Goal: Task Accomplishment & Management: Manage account settings

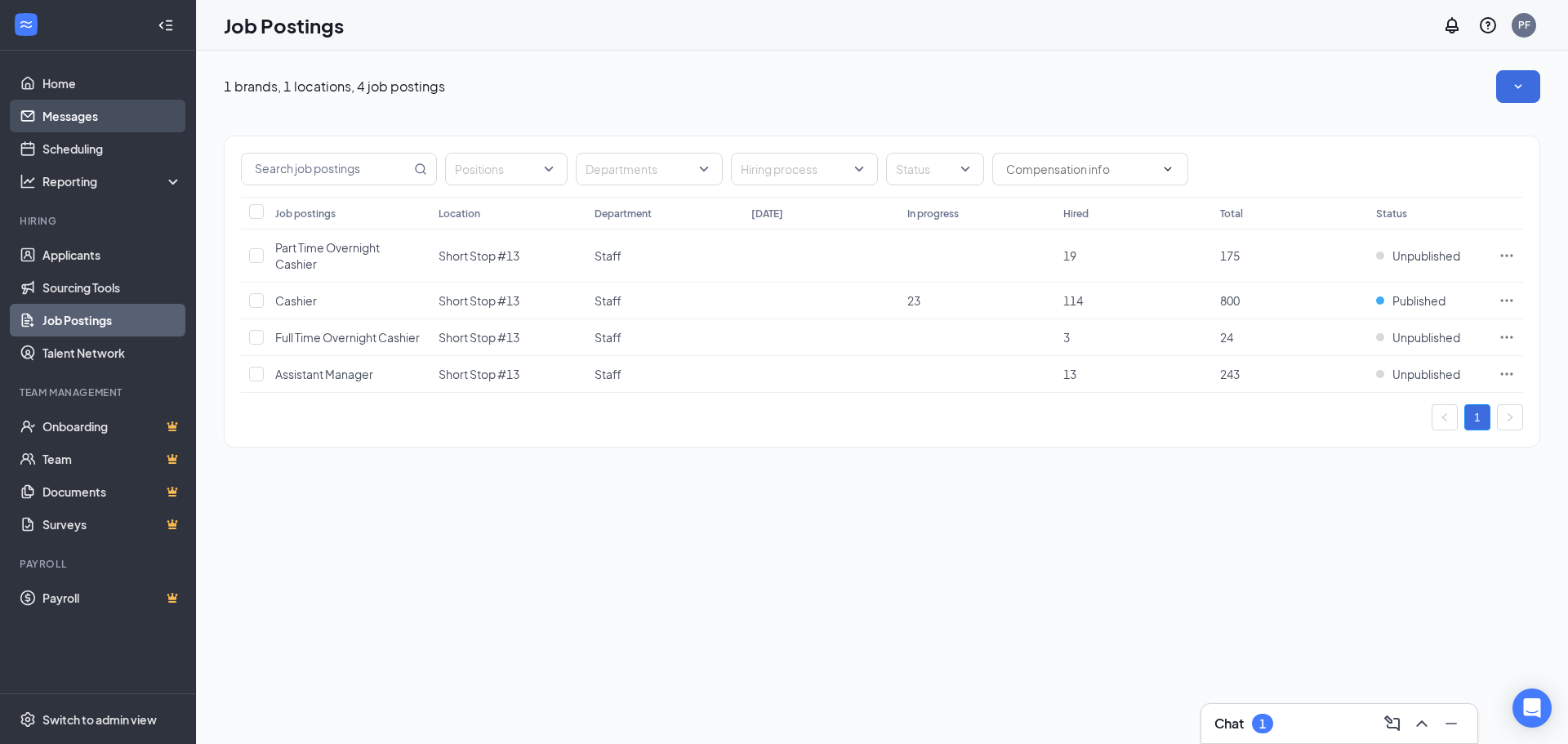
click at [64, 116] on link "Messages" at bounding box center [113, 116] width 140 height 33
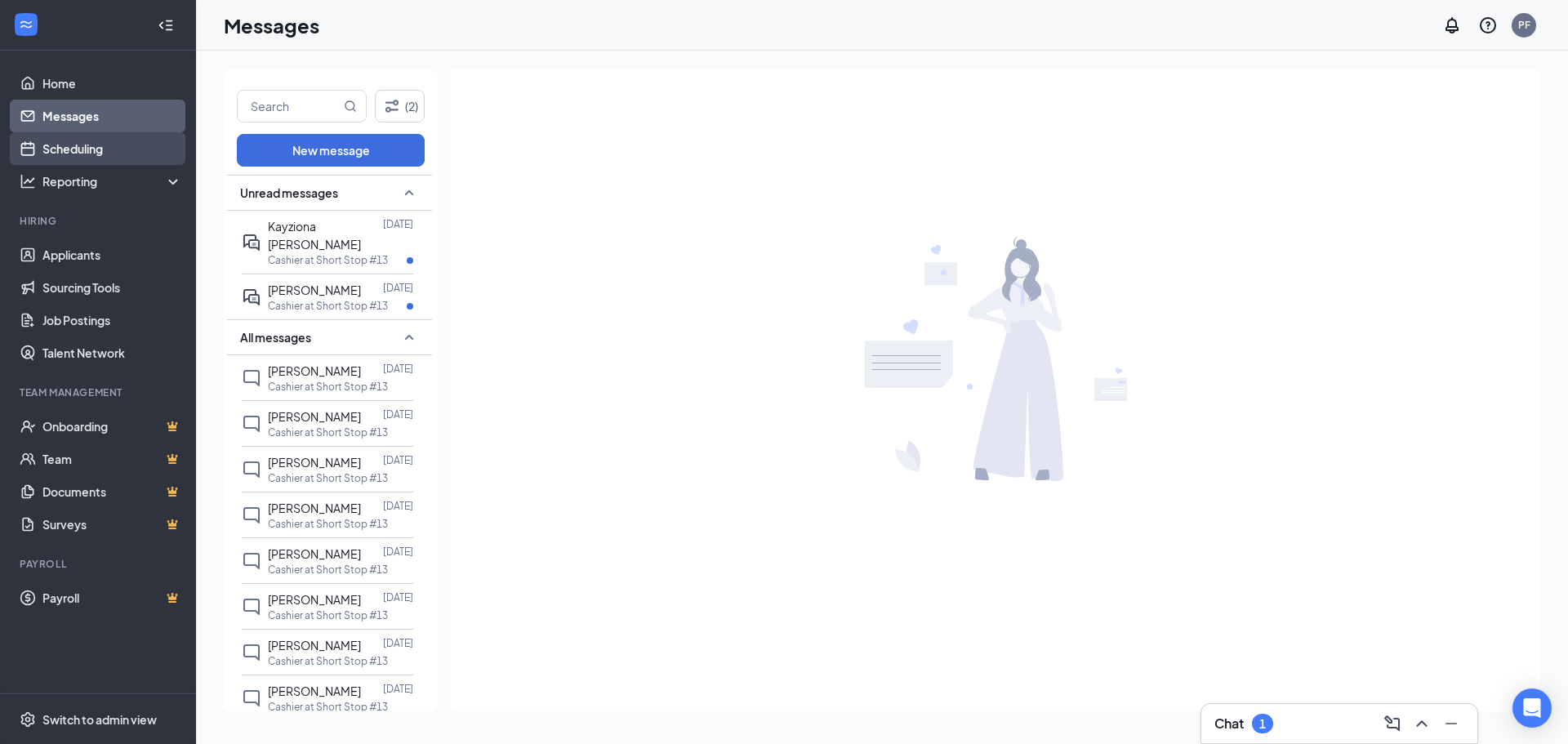
click at [69, 148] on link "Scheduling" at bounding box center [113, 148] width 140 height 33
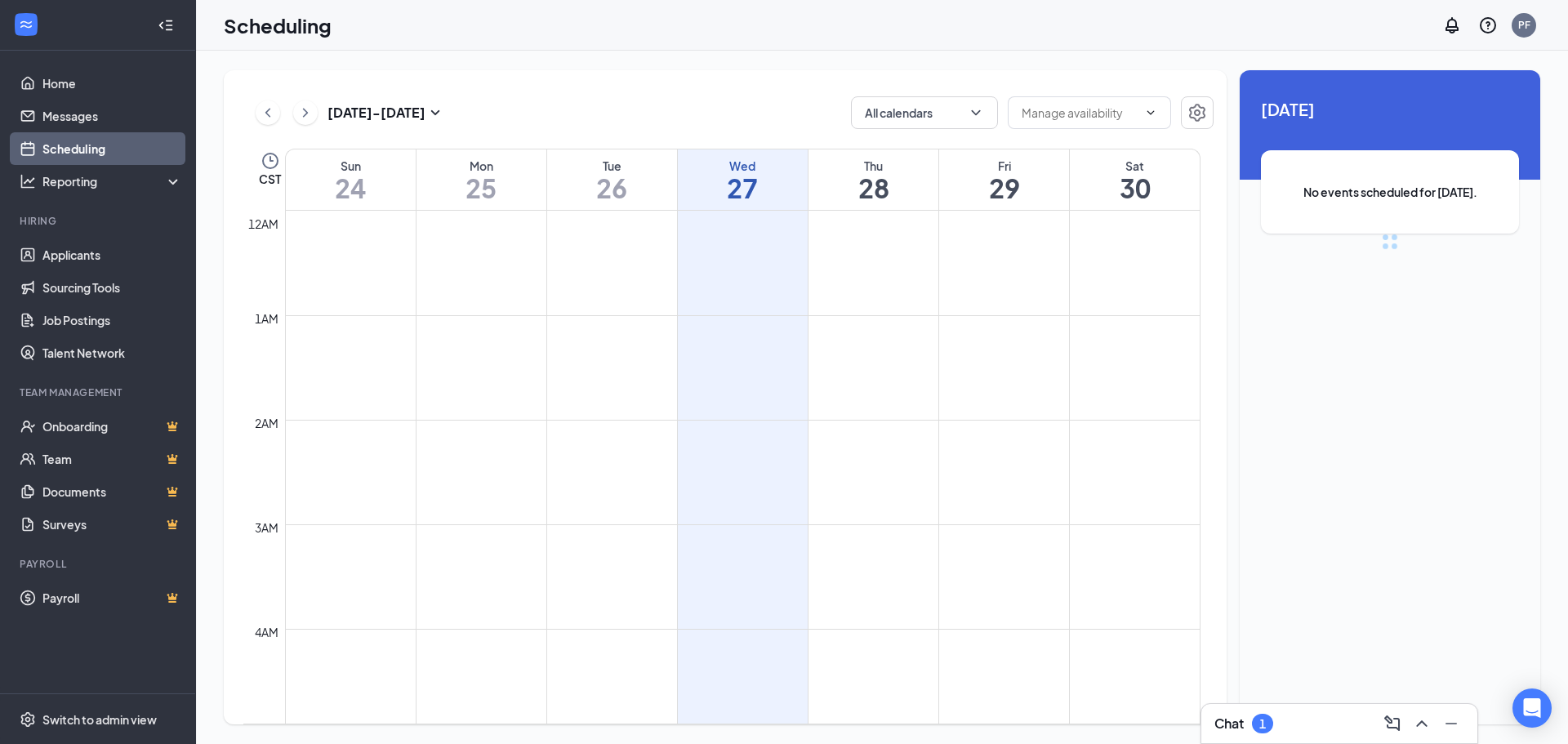
scroll to position [803, 0]
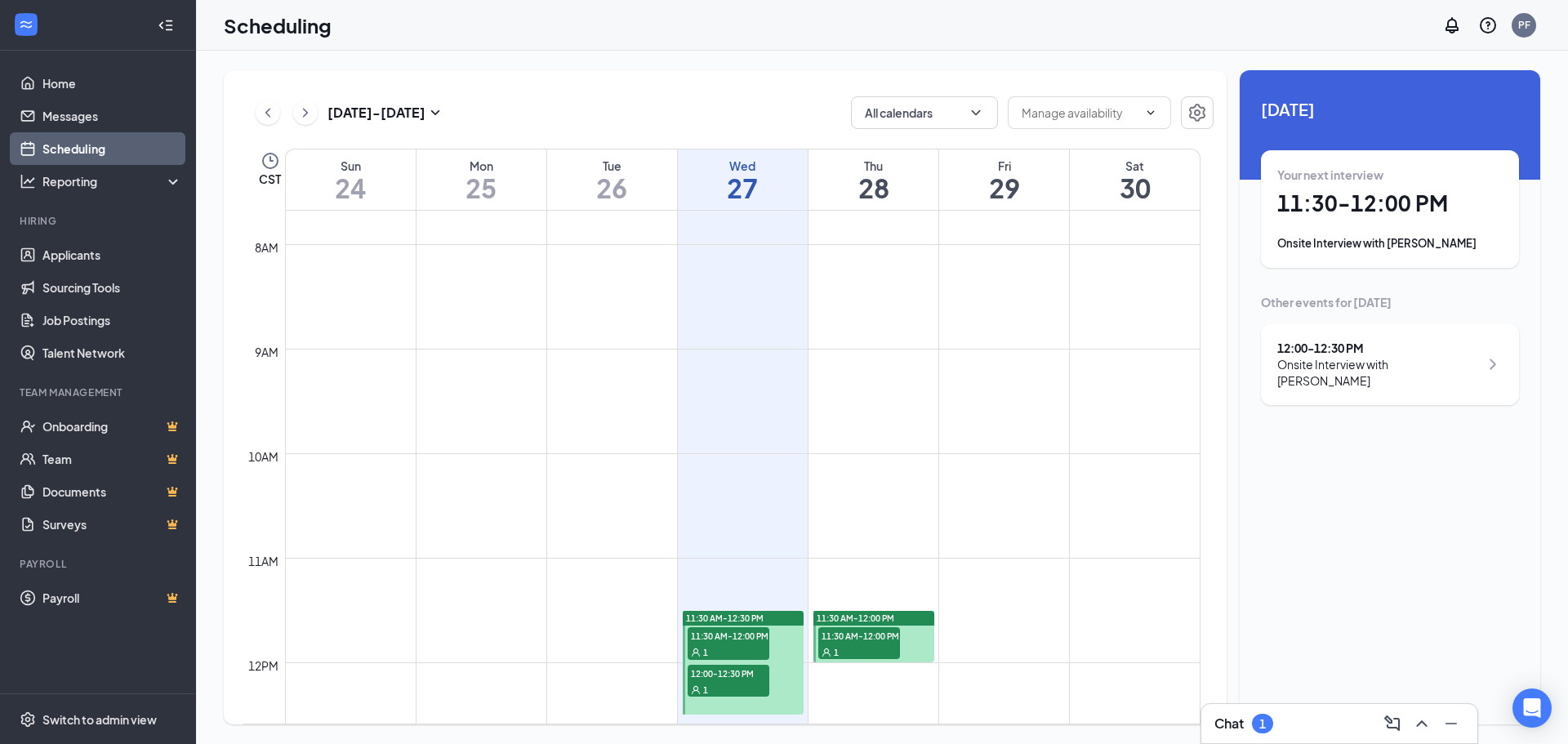
click at [736, 639] on span "11:30 AM-12:00 PM" at bounding box center [729, 636] width 82 height 17
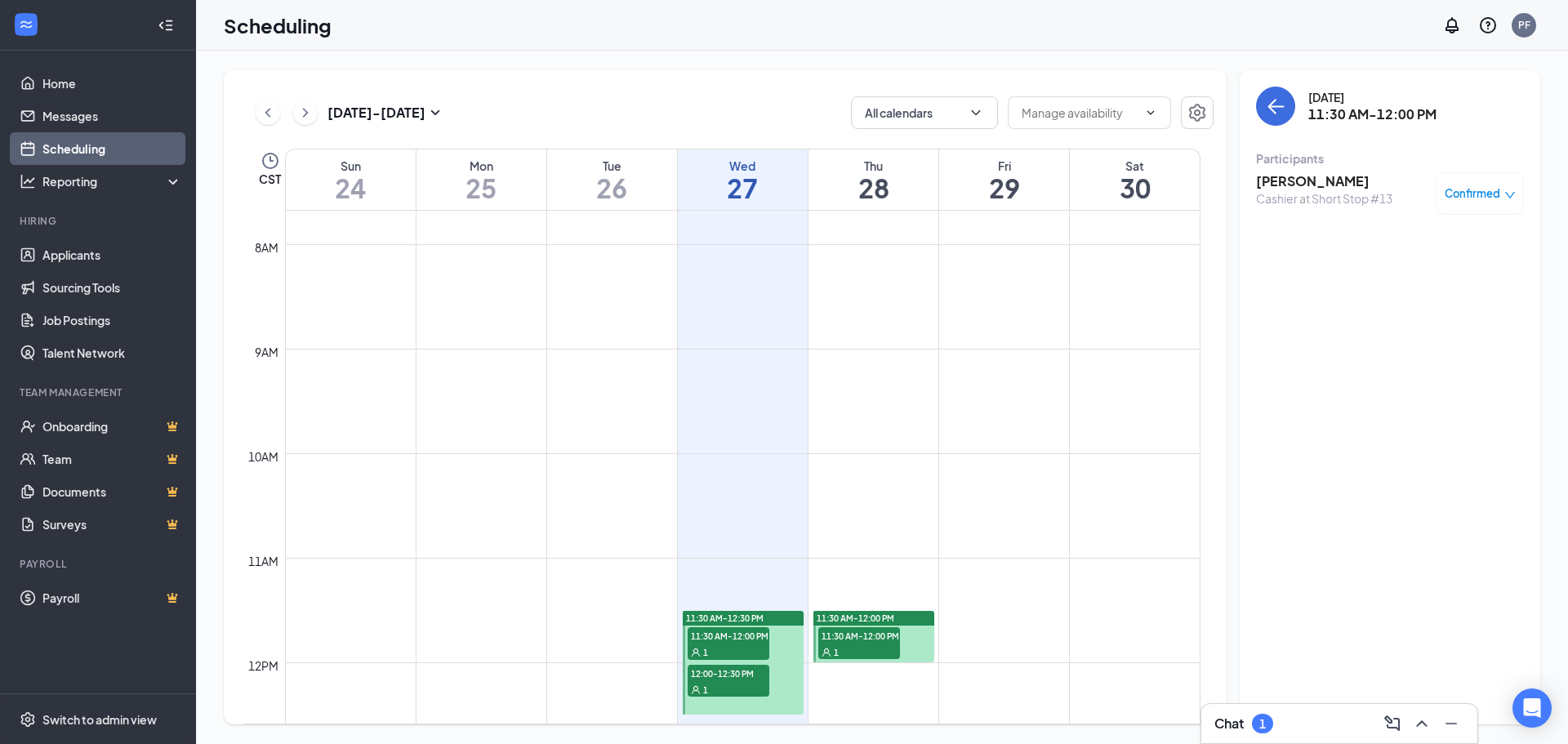
click at [1297, 183] on h3 "[PERSON_NAME]" at bounding box center [1324, 181] width 136 height 18
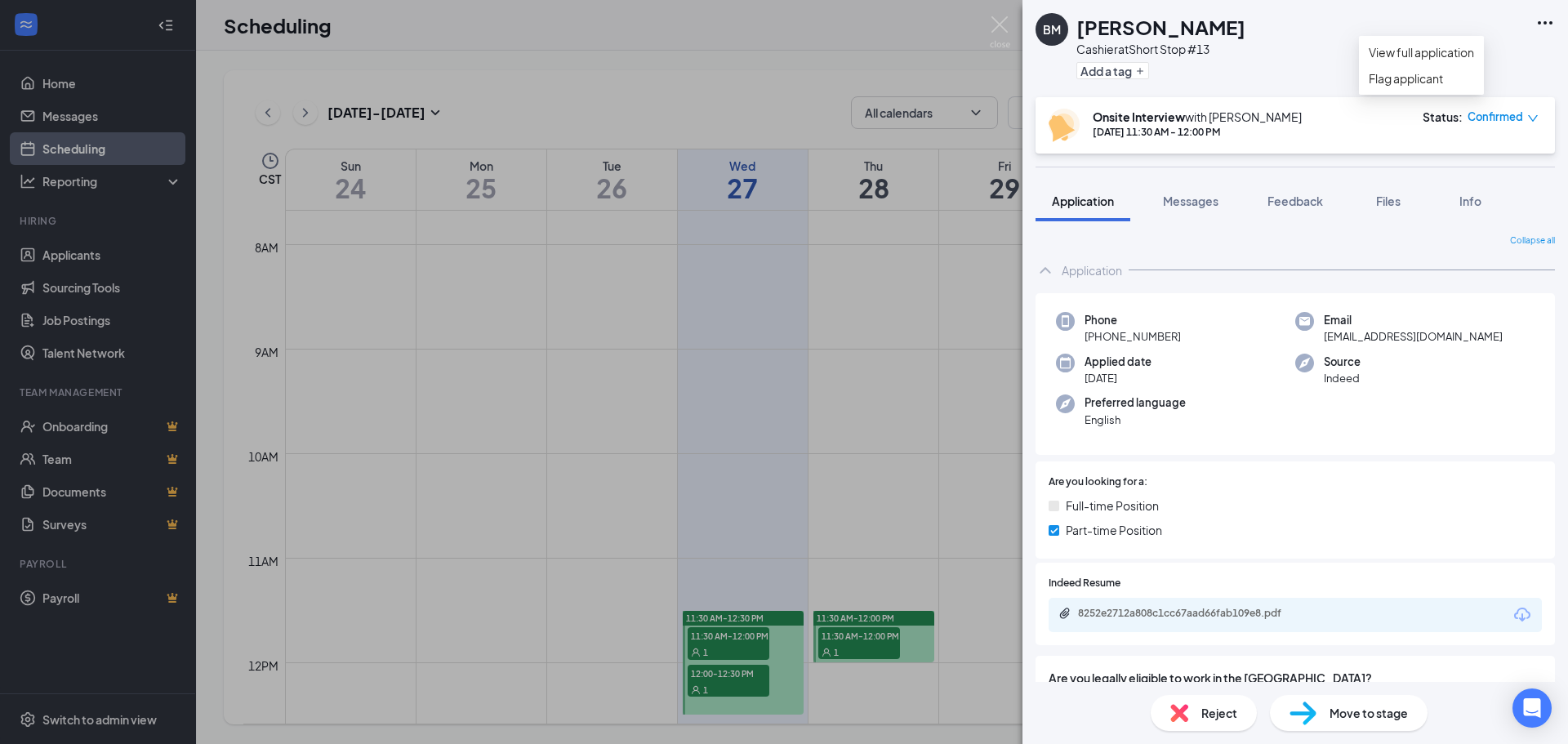
click at [1547, 21] on icon "Ellipses" at bounding box center [1545, 22] width 20 height 20
click at [1419, 62] on link "View full application" at bounding box center [1421, 51] width 105 height 18
click at [997, 22] on img at bounding box center [1000, 33] width 21 height 32
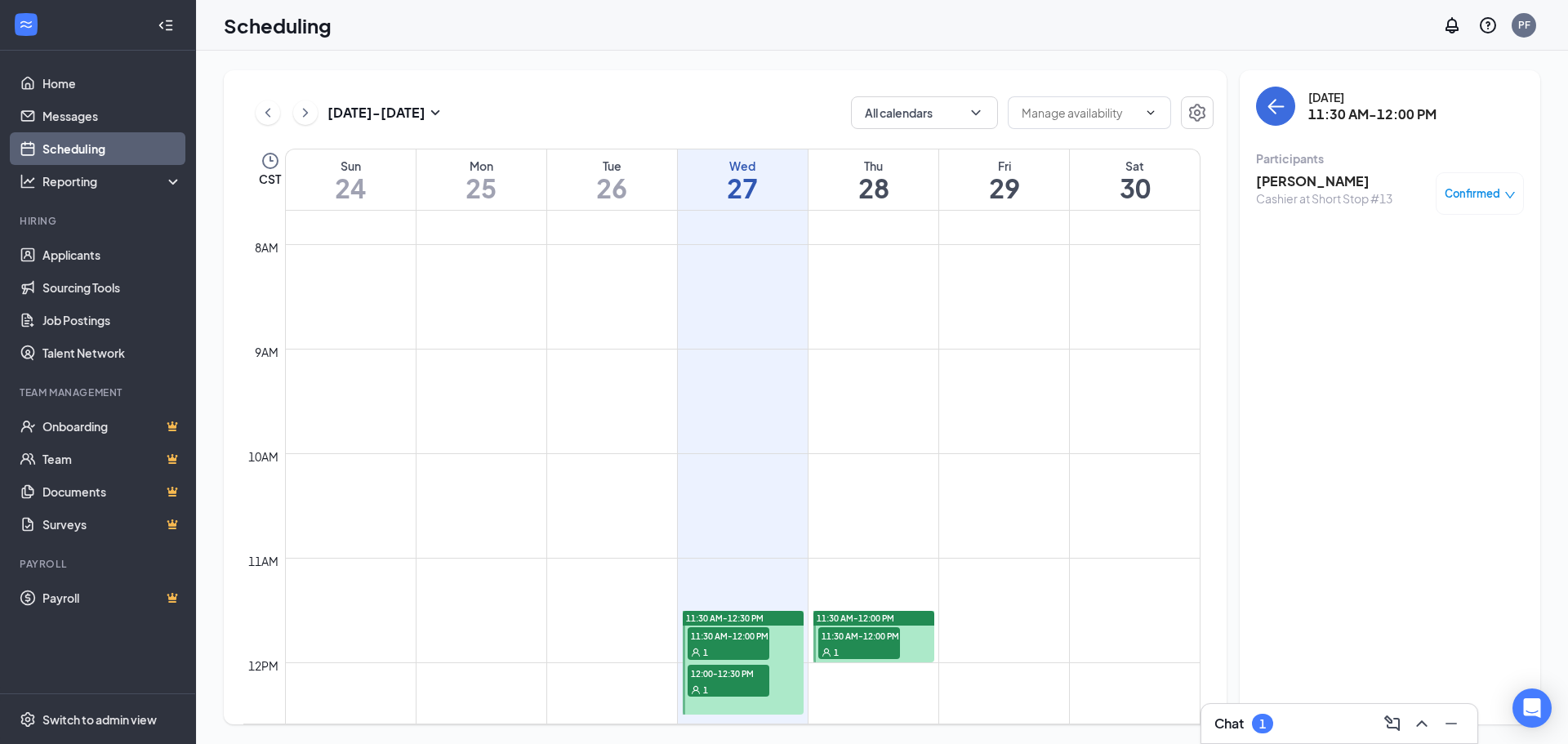
click at [746, 672] on span "12:00-12:30 PM" at bounding box center [729, 673] width 82 height 17
click at [1281, 179] on h3 "[PERSON_NAME]" at bounding box center [1324, 181] width 136 height 18
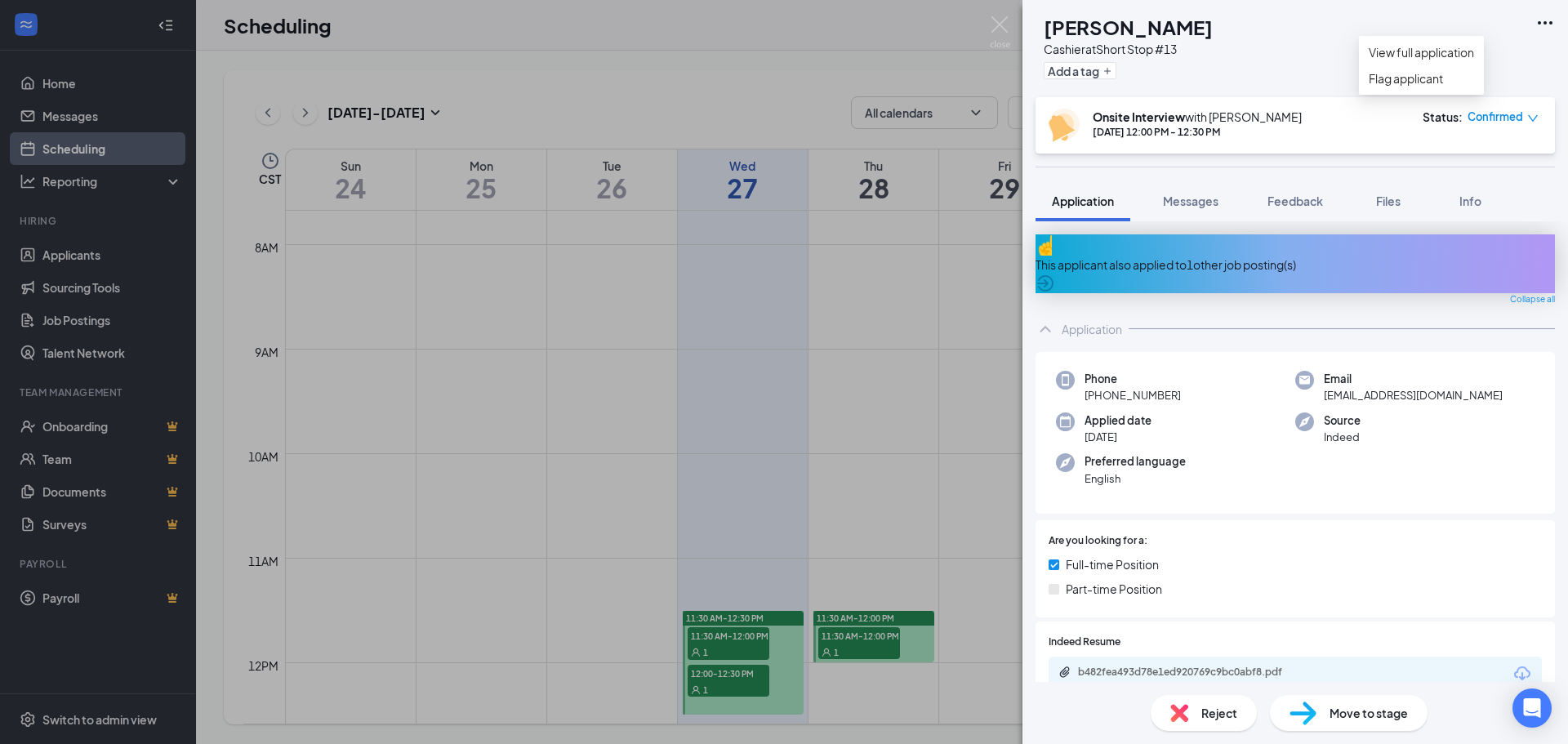
click at [1540, 23] on icon "Ellipses" at bounding box center [1546, 23] width 15 height 4
click at [1474, 58] on link "View full application" at bounding box center [1421, 51] width 105 height 18
click at [997, 30] on img at bounding box center [1000, 33] width 21 height 32
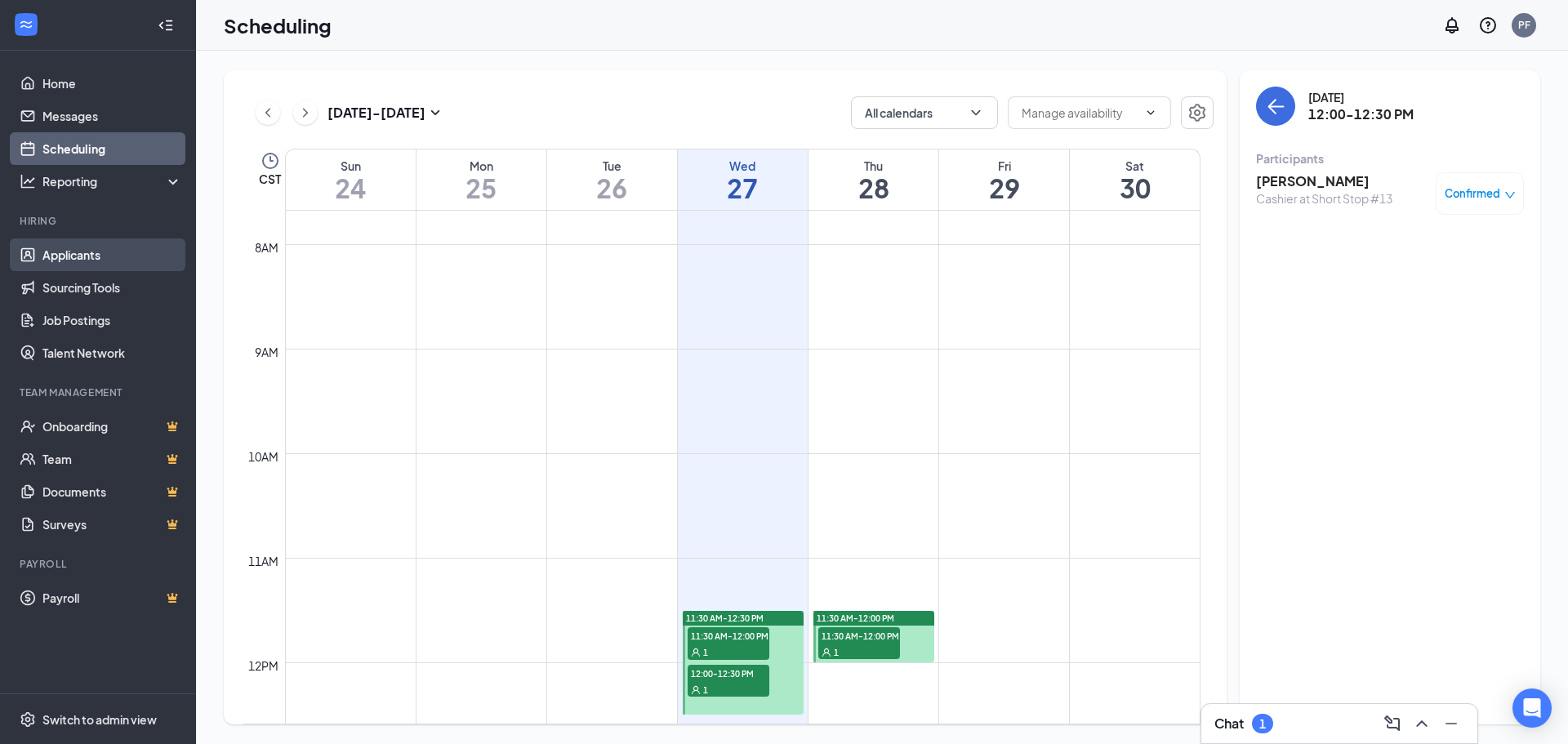
click at [76, 255] on link "Applicants" at bounding box center [113, 255] width 140 height 33
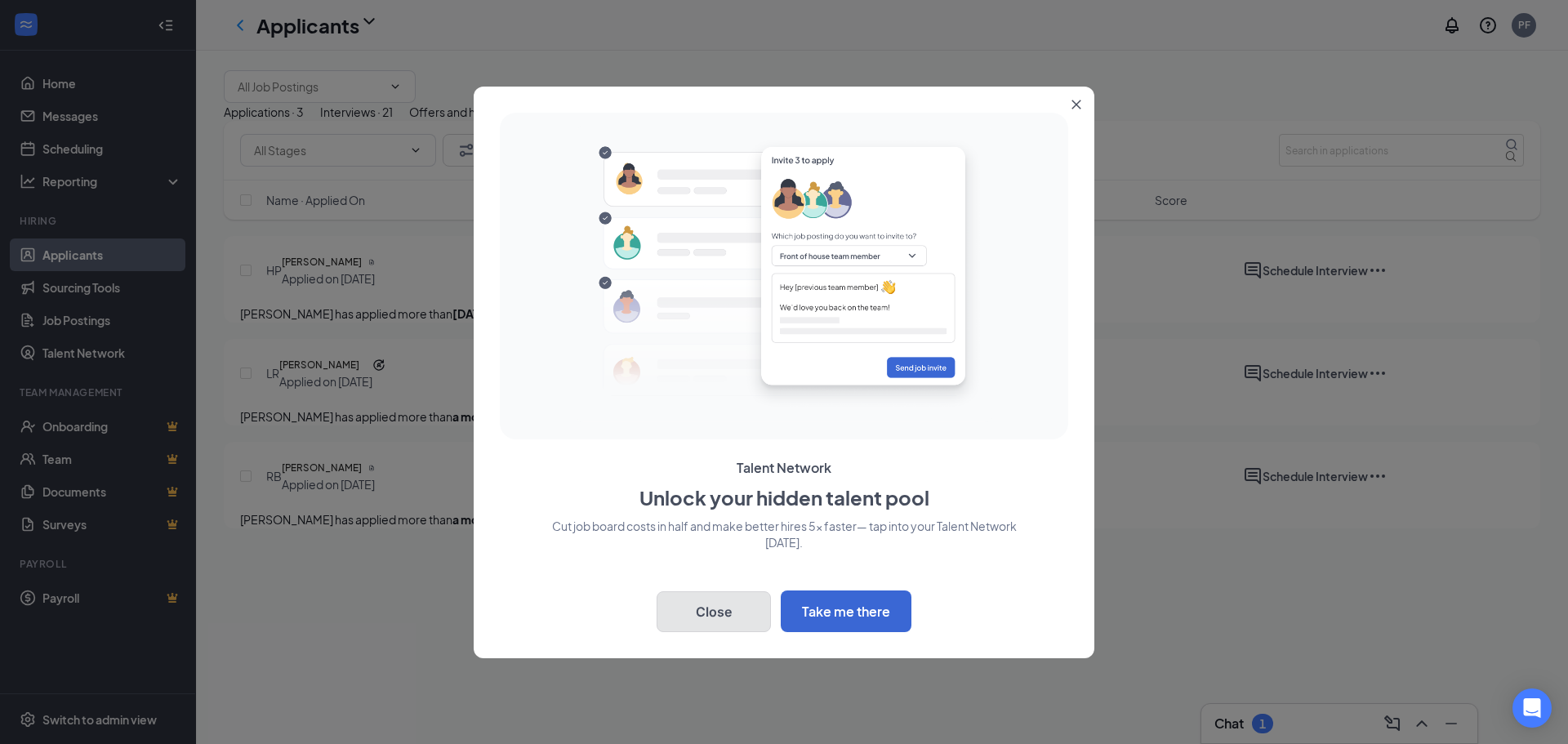
click at [718, 615] on button "Close" at bounding box center [713, 612] width 115 height 41
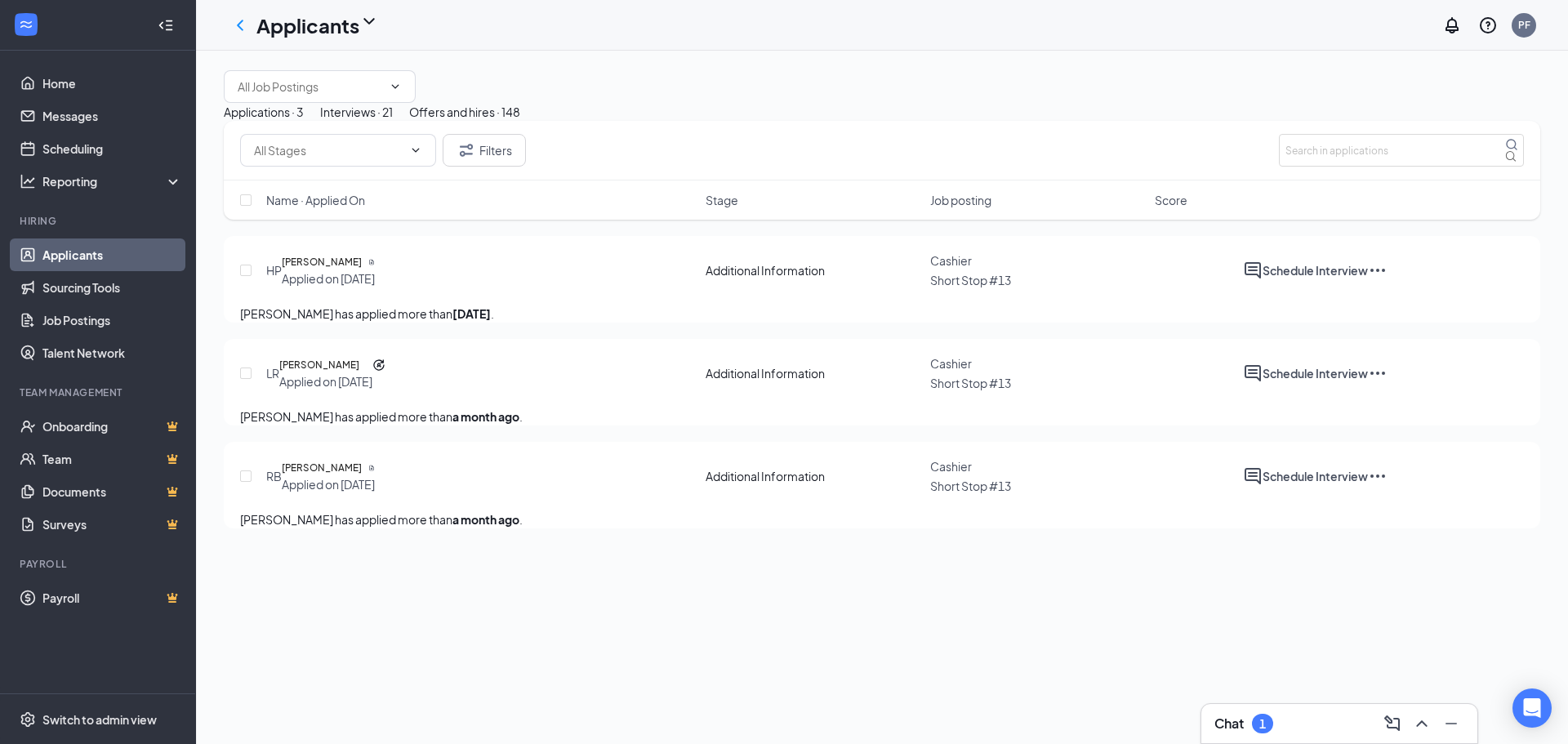
click at [392, 121] on div "Interviews · 21" at bounding box center [356, 111] width 73 height 18
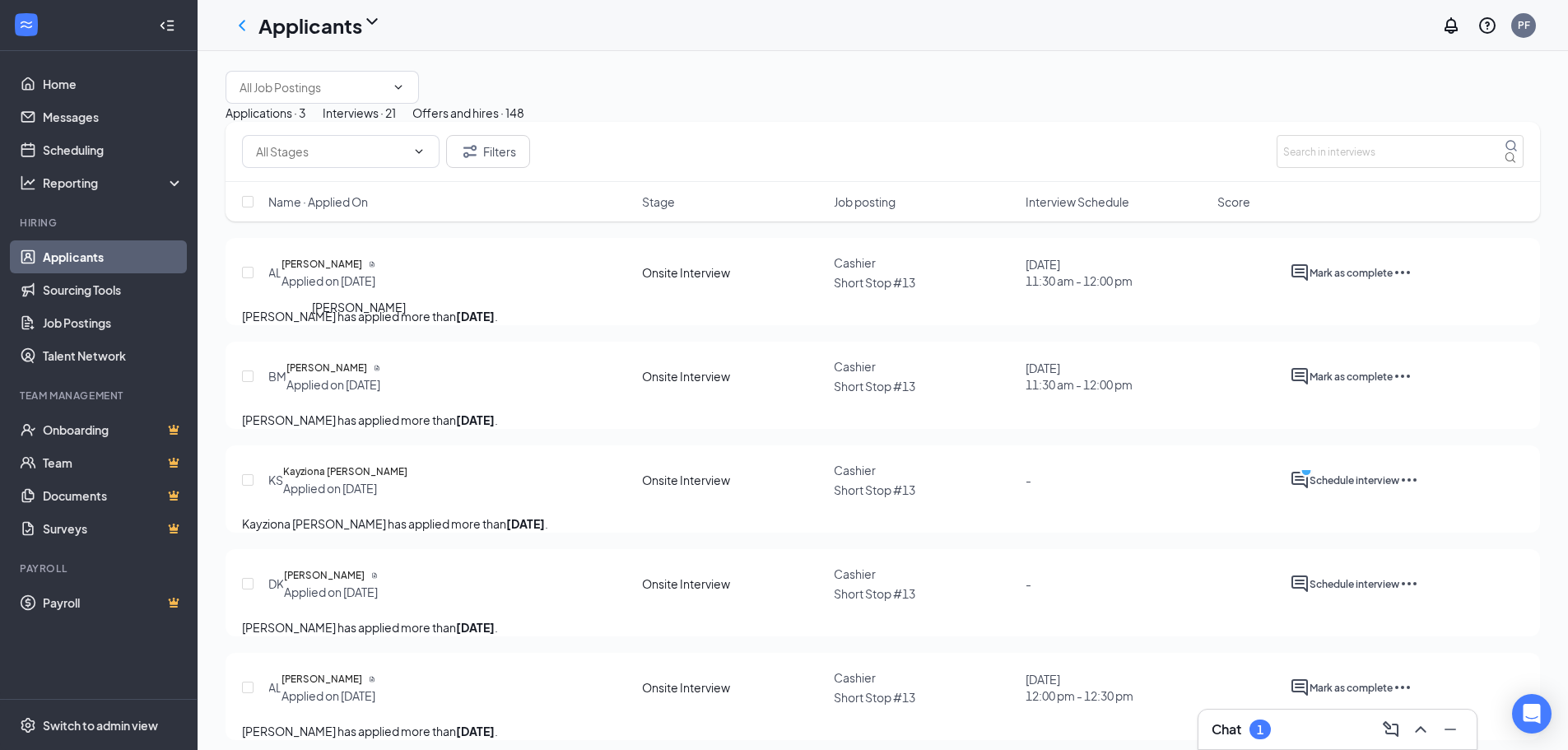
click at [347, 273] on h5 "[PERSON_NAME]" at bounding box center [322, 264] width 81 height 17
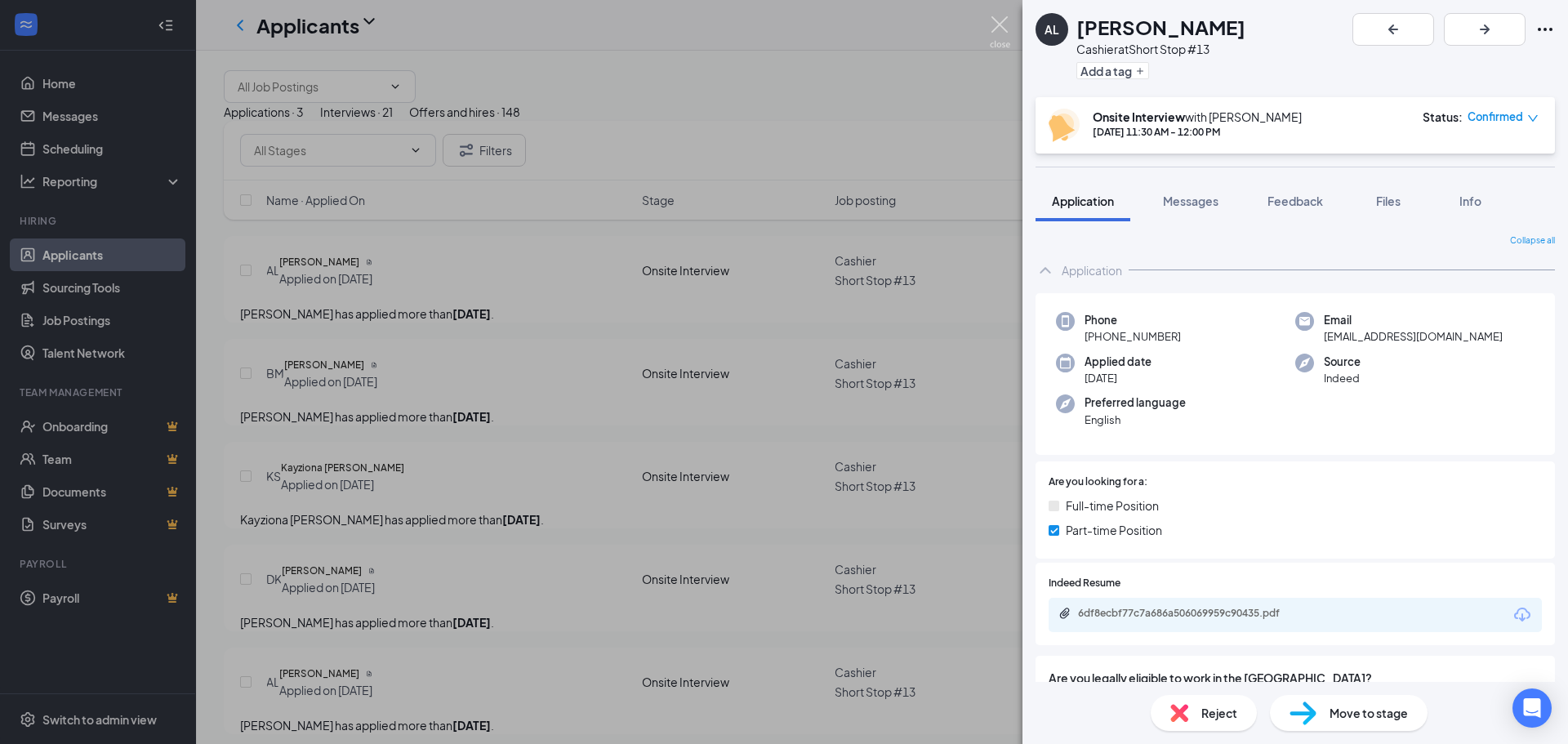
click at [997, 24] on img at bounding box center [1000, 33] width 21 height 32
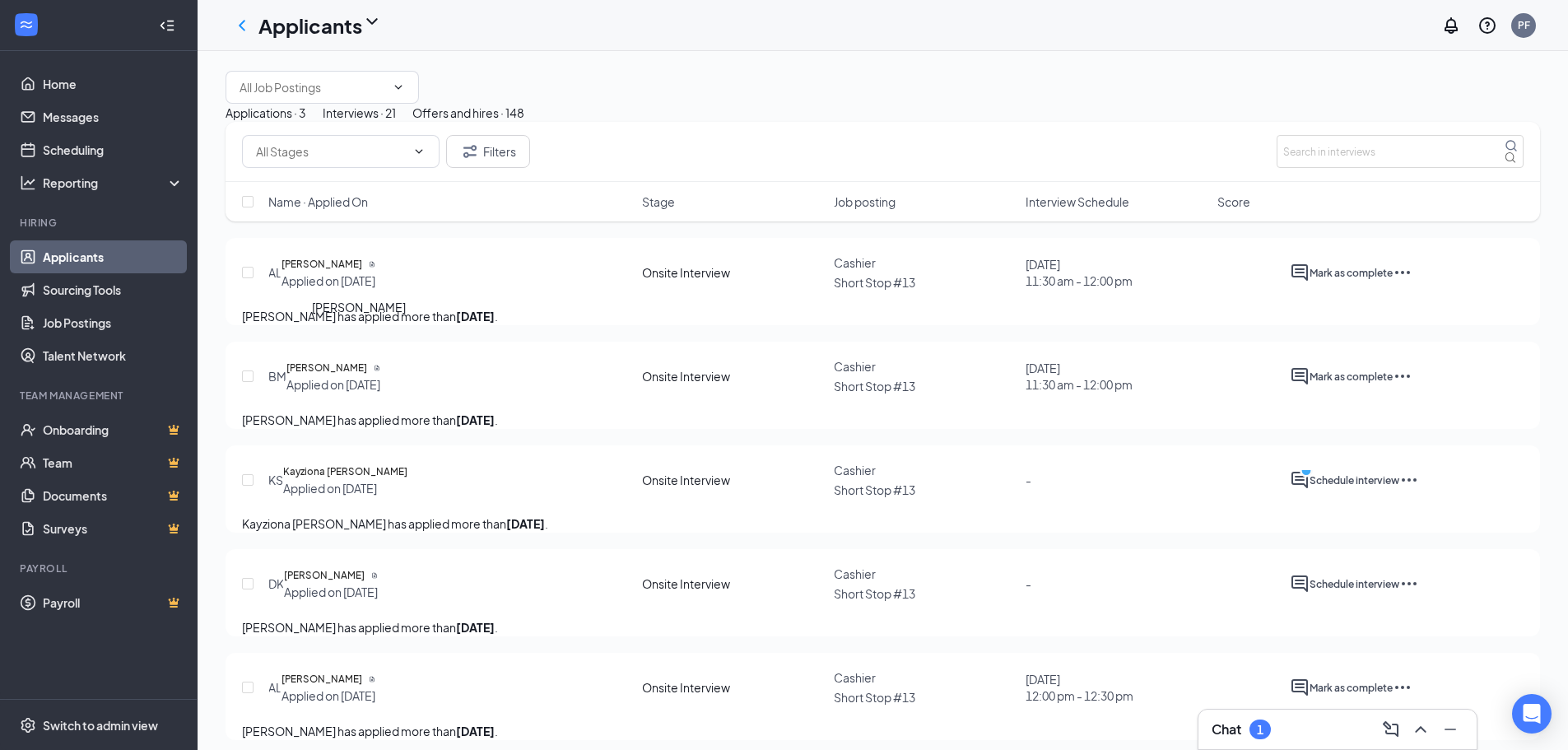
click at [329, 273] on h5 "[PERSON_NAME]" at bounding box center [322, 264] width 81 height 17
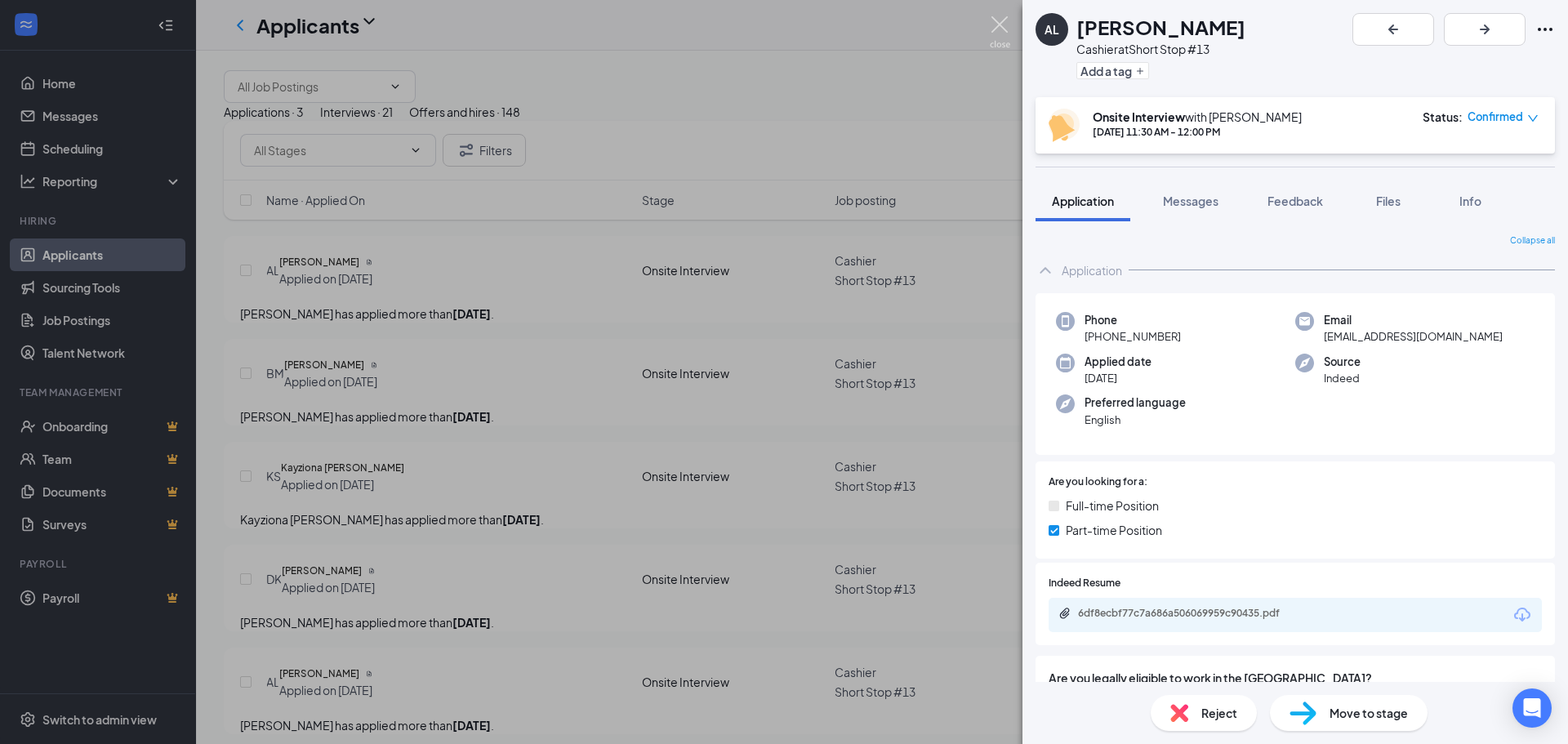
click at [1002, 30] on img at bounding box center [1000, 33] width 21 height 32
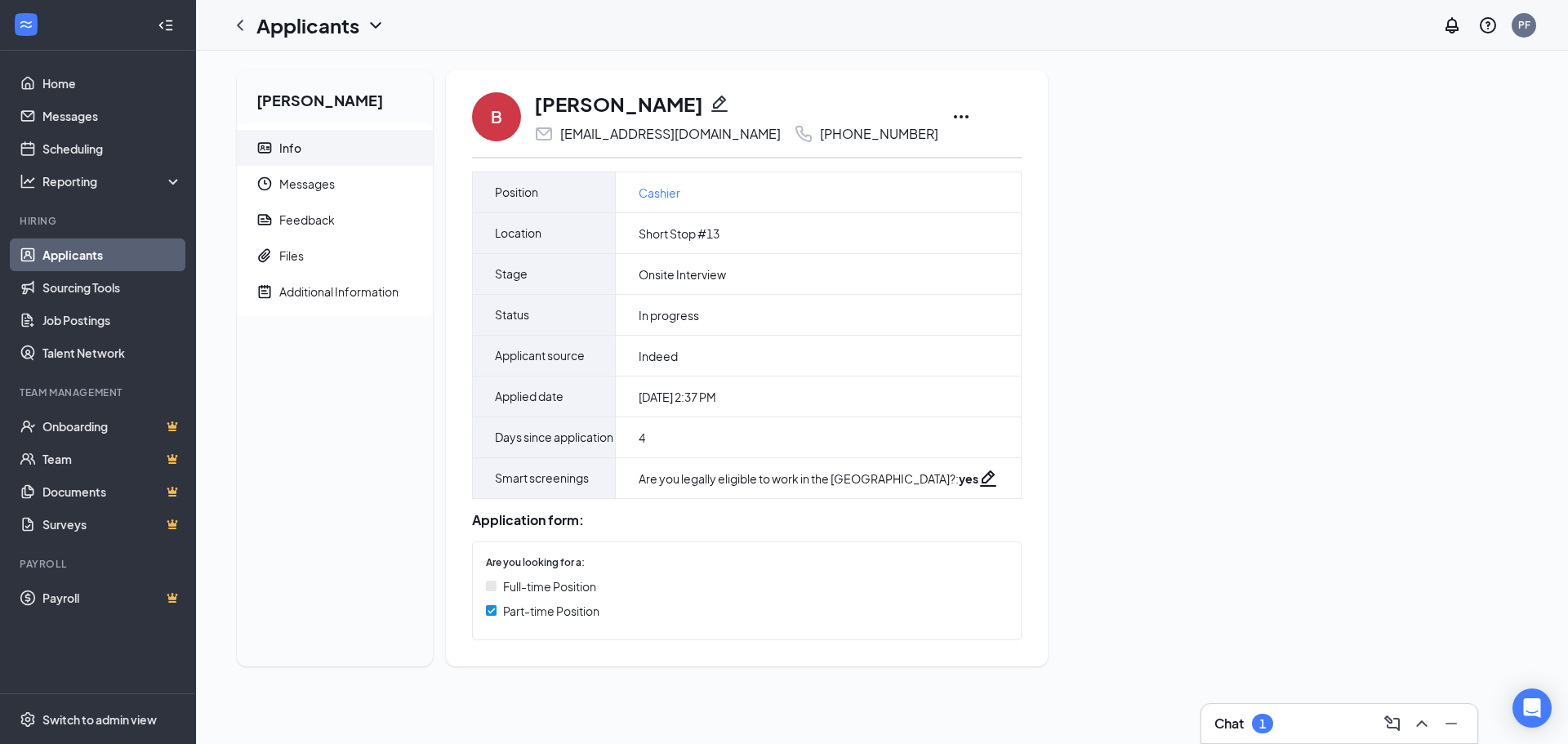
click at [952, 115] on icon "Ellipses" at bounding box center [961, 117] width 20 height 20
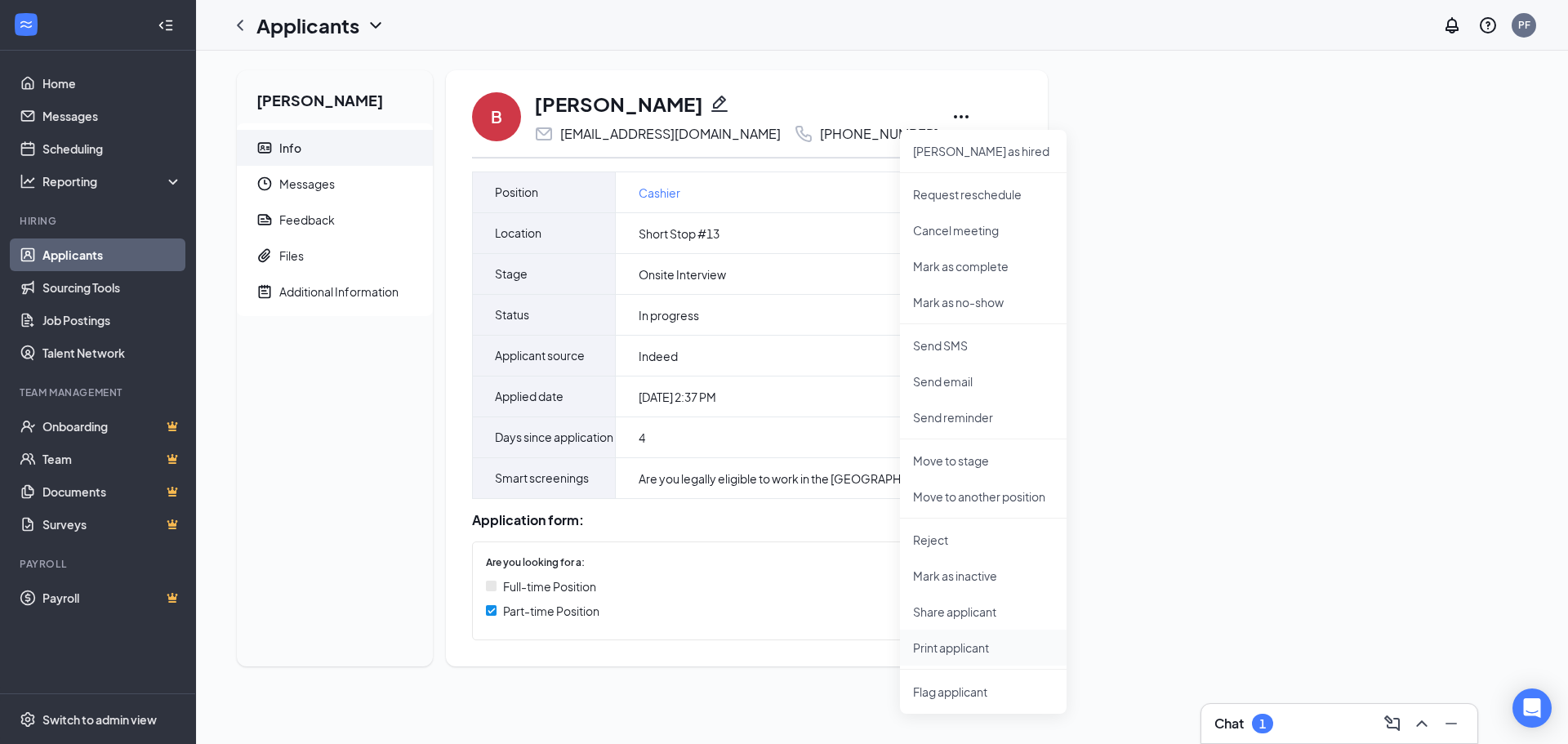
click at [947, 644] on p "Print applicant" at bounding box center [983, 648] width 141 height 17
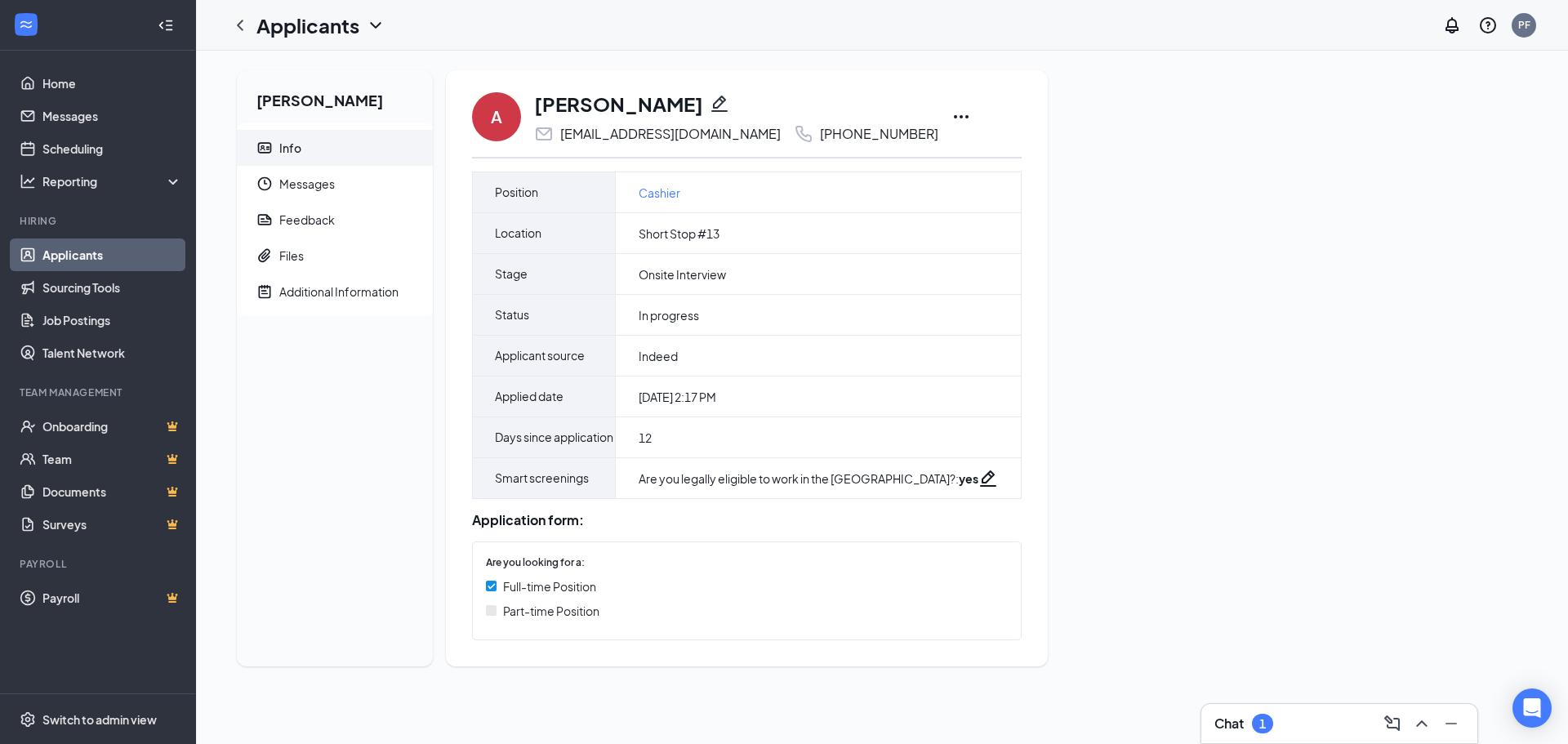
click at [952, 117] on icon "Ellipses" at bounding box center [961, 117] width 20 height 20
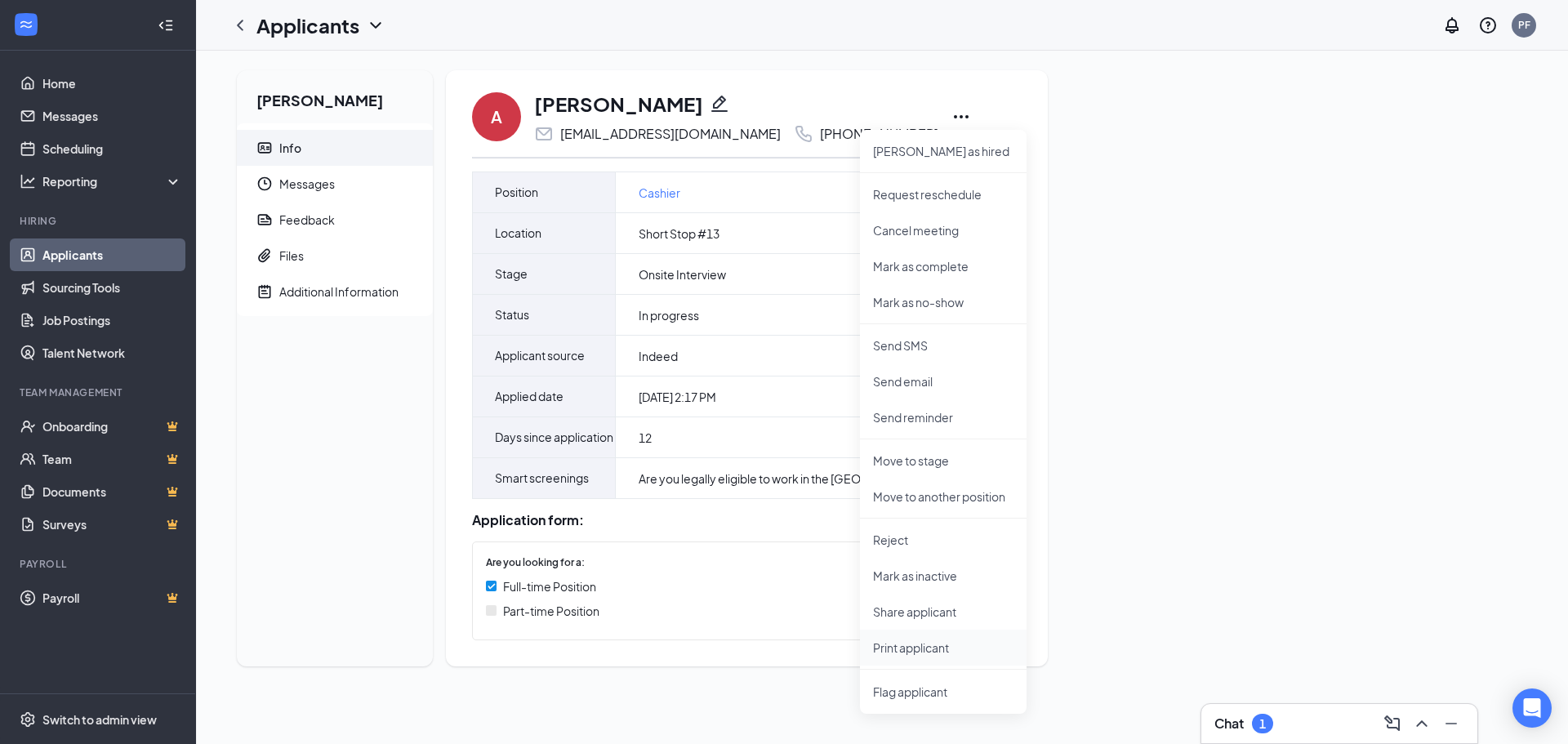
click at [919, 648] on p "Print applicant" at bounding box center [942, 648] width 141 height 17
